Goal: Information Seeking & Learning: Learn about a topic

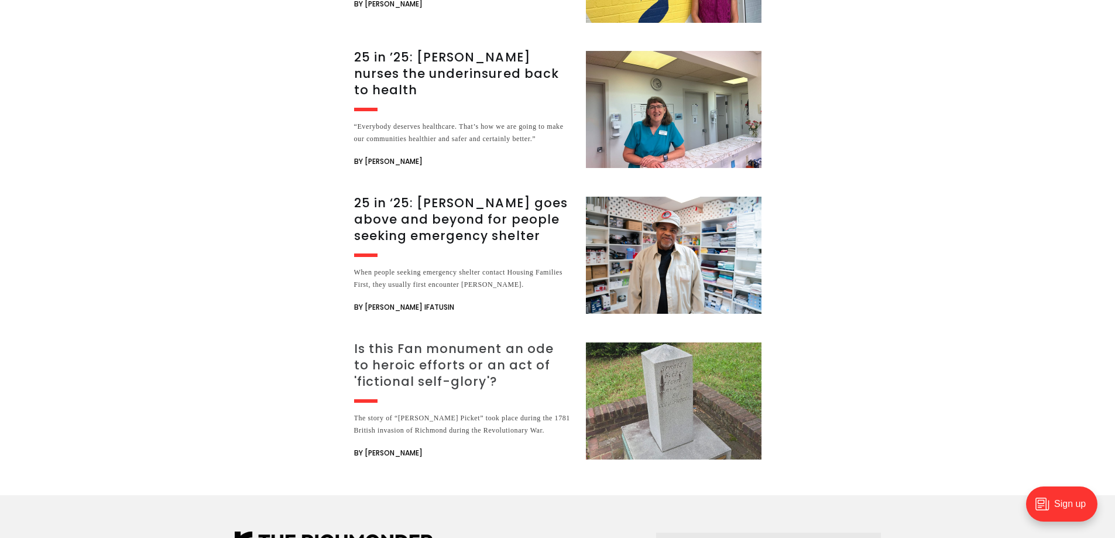
scroll to position [7256, 0]
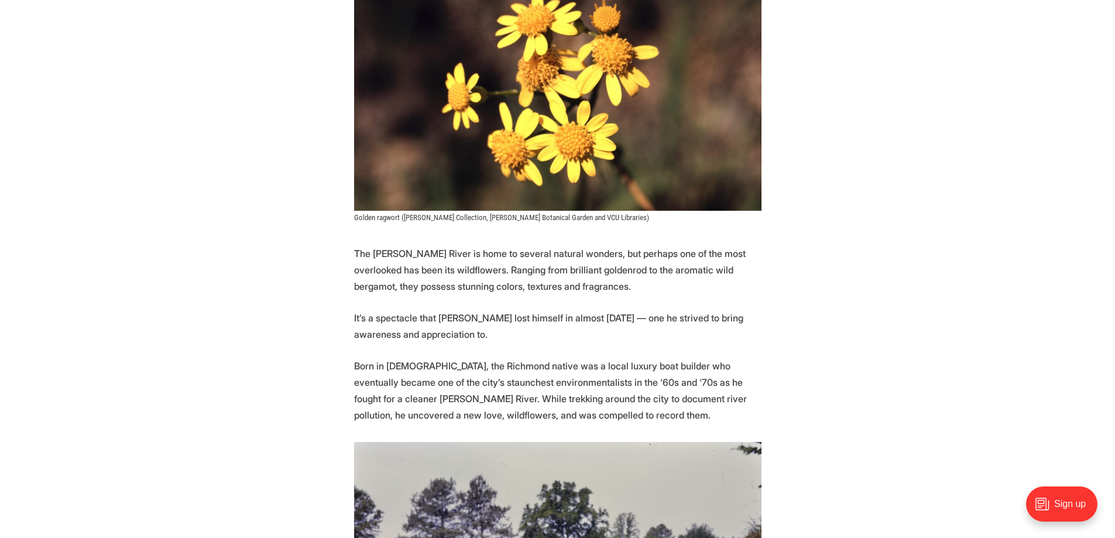
scroll to position [410, 0]
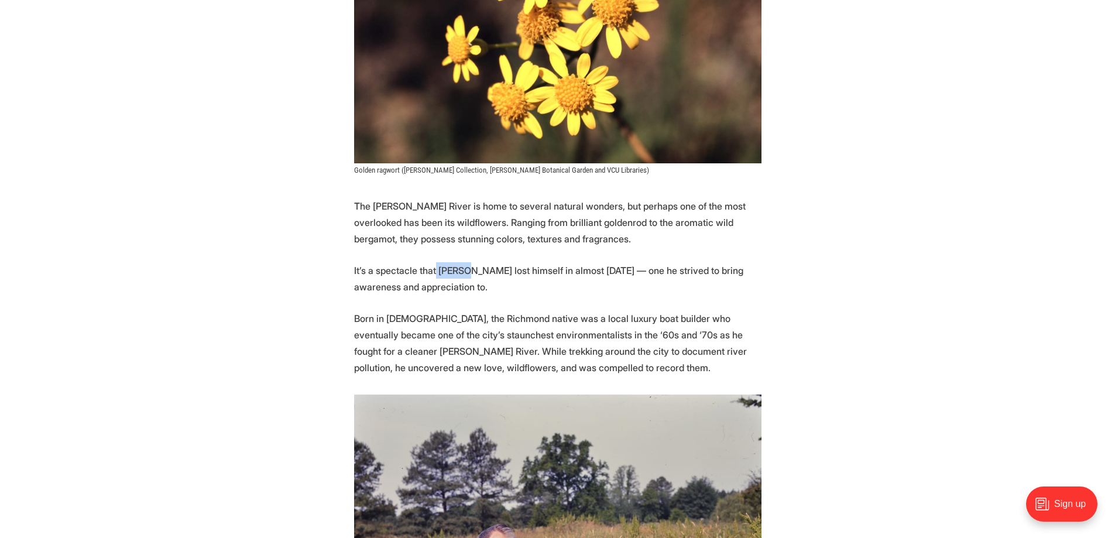
drag, startPoint x: 435, startPoint y: 246, endPoint x: 468, endPoint y: 246, distance: 32.8
click at [468, 262] on p "It’s a spectacle that [PERSON_NAME] lost himself in almost [DATE] — one he stri…" at bounding box center [557, 278] width 407 height 33
drag, startPoint x: 437, startPoint y: 242, endPoint x: 508, endPoint y: 242, distance: 70.8
click at [508, 262] on p "It’s a spectacle that [PERSON_NAME] lost himself in almost [DATE] — one he stri…" at bounding box center [557, 278] width 407 height 33
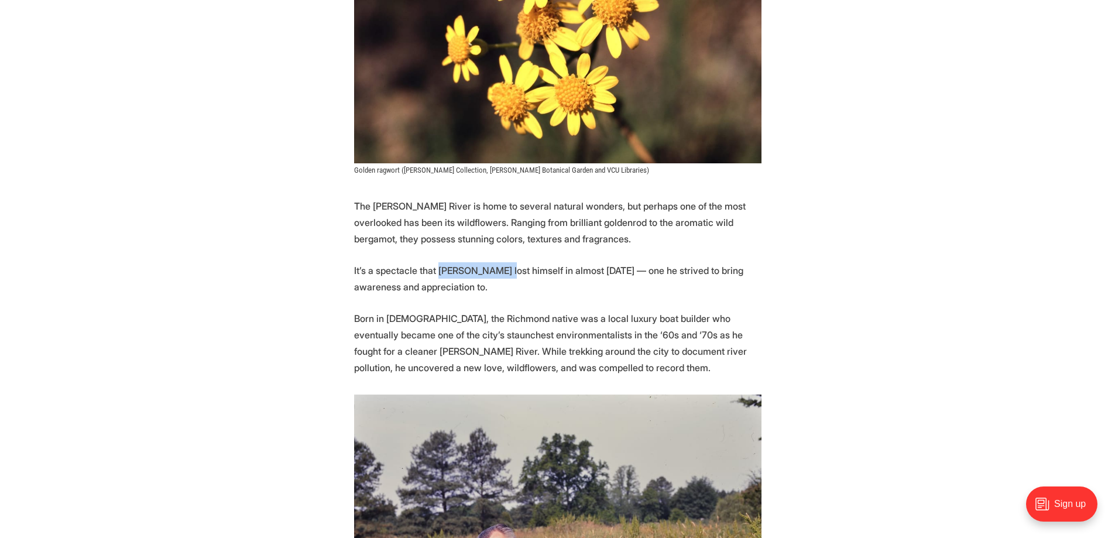
copy p "[PERSON_NAME]"
